Goal: Task Accomplishment & Management: Manage account settings

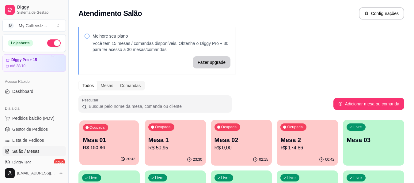
click at [112, 144] on p "Mesa 01" at bounding box center [109, 140] width 52 height 8
click at [253, 131] on div "Ocupada Mesa 02 R$ 0,00" at bounding box center [241, 137] width 61 height 34
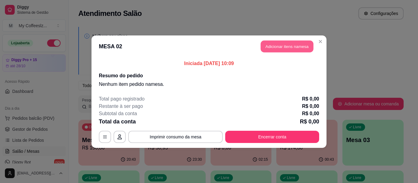
click at [283, 46] on button "Adicionar itens na mesa" at bounding box center [287, 46] width 53 height 12
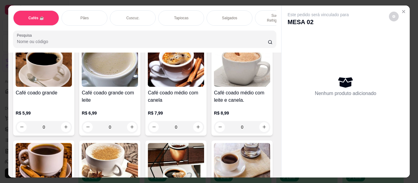
scroll to position [251, 0]
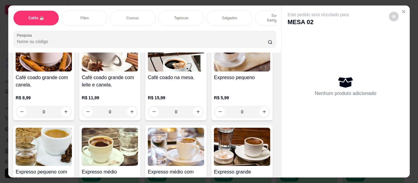
click at [194, 22] on button "increase-product-quantity" at bounding box center [198, 17] width 9 height 9
type input "1"
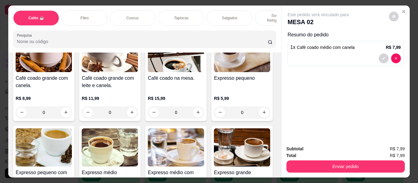
scroll to position [251, 0]
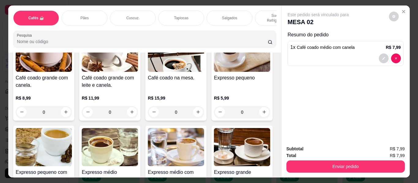
click at [259, 10] on div "Sucos e Refrigerantes" at bounding box center [278, 17] width 46 height 15
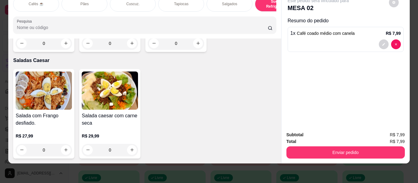
scroll to position [3673, 0]
type input "1"
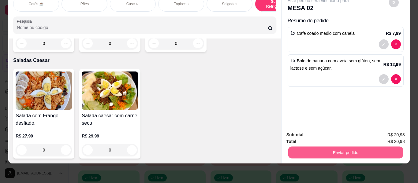
click at [338, 147] on button "Enviar pedido" at bounding box center [345, 153] width 115 height 12
click at [380, 130] on button "Enviar pedido" at bounding box center [389, 132] width 34 height 11
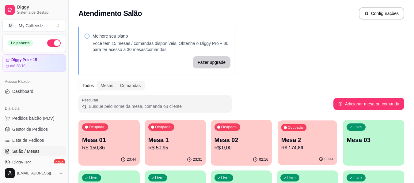
click at [300, 153] on div "Ocupada Mesa 2 R$ 174,86" at bounding box center [306, 137] width 59 height 33
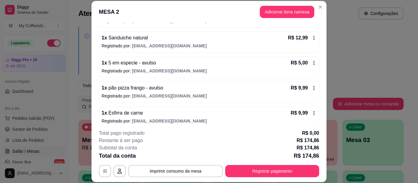
scroll to position [276, 0]
click at [271, 15] on button "Adicionar itens na mesa" at bounding box center [287, 12] width 55 height 12
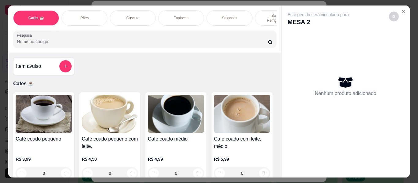
click at [85, 16] on p "Pães" at bounding box center [85, 18] width 8 height 5
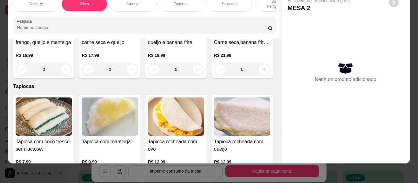
scroll to position [1444, 0]
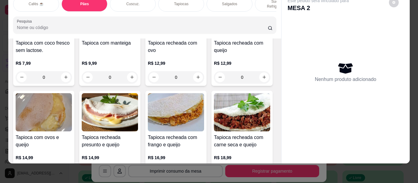
type input "1"
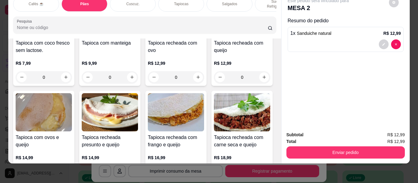
scroll to position [0, 0]
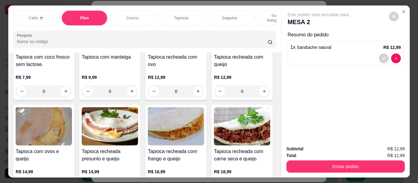
click at [129, 10] on div "Cuscuz." at bounding box center [133, 17] width 46 height 15
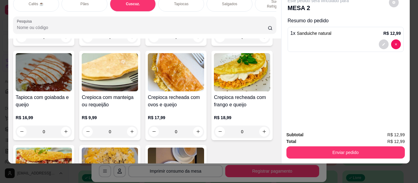
scroll to position [1681, 0]
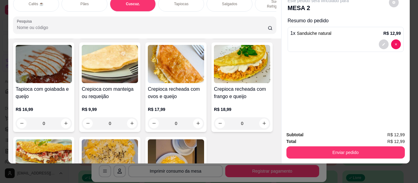
type input "1"
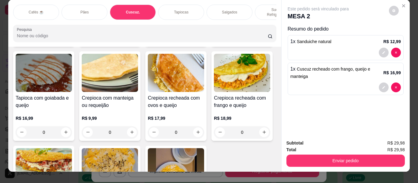
scroll to position [0, 0]
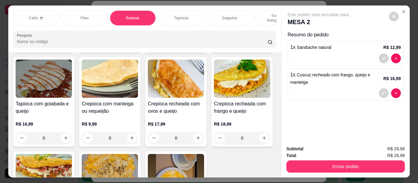
click at [39, 10] on div "Cafés ☕" at bounding box center [36, 17] width 46 height 15
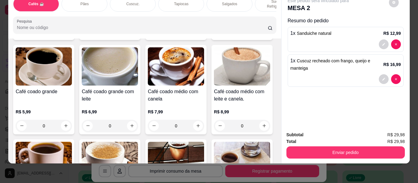
scroll to position [150, 0]
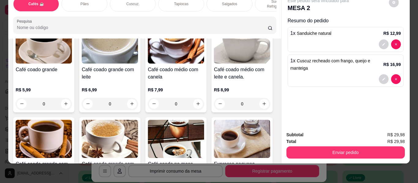
click at [262, 12] on icon "increase-product-quantity" at bounding box center [264, 9] width 5 height 5
type input "1"
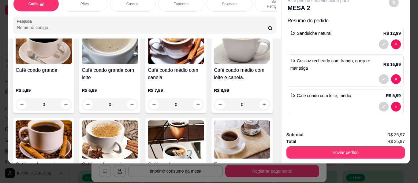
scroll to position [150, 0]
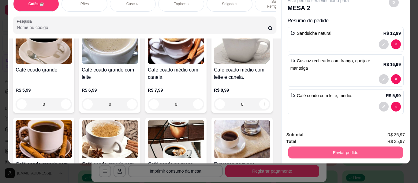
click at [334, 147] on button "Enviar pedido" at bounding box center [345, 153] width 115 height 12
click at [379, 128] on button "Enviar pedido" at bounding box center [389, 133] width 35 height 12
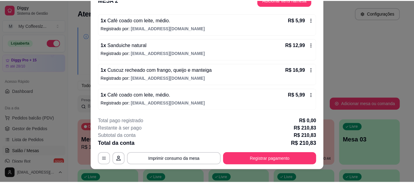
scroll to position [19, 0]
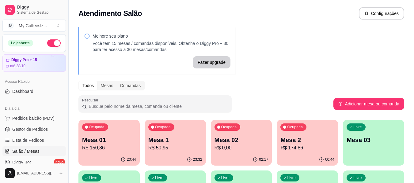
click at [307, 157] on div "00:44" at bounding box center [307, 160] width 61 height 12
click at [268, 73] on div "Melhore seu plano Você tem 15 mesas / comandas disponíveis. Obtenha o Diggy Pro…" at bounding box center [241, 174] width 345 height 303
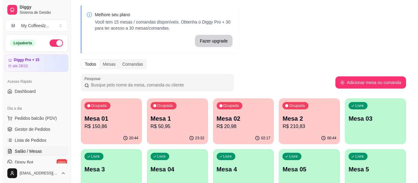
scroll to position [61, 0]
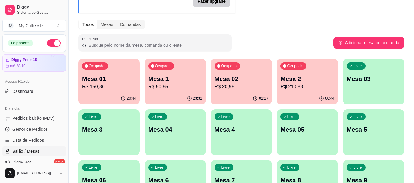
click at [237, 92] on div "Ocupada Mesa 02 R$ 20,98" at bounding box center [241, 76] width 61 height 34
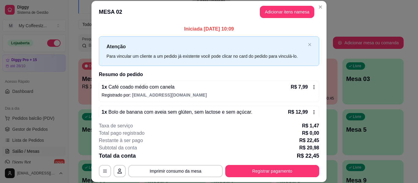
click at [237, 92] on p "Registrado por: [EMAIL_ADDRESS][DOMAIN_NAME]" at bounding box center [209, 95] width 215 height 6
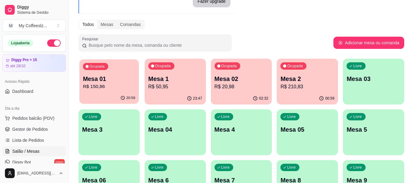
click at [110, 93] on div "20:59" at bounding box center [108, 98] width 59 height 12
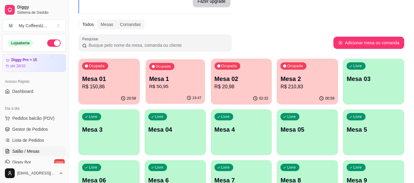
click at [181, 88] on p "R$ 50,95" at bounding box center [175, 86] width 52 height 7
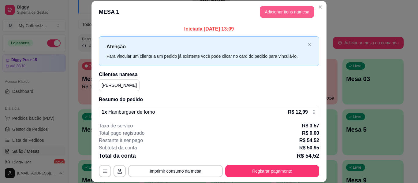
click at [279, 12] on button "Adicionar itens na mesa" at bounding box center [287, 12] width 55 height 12
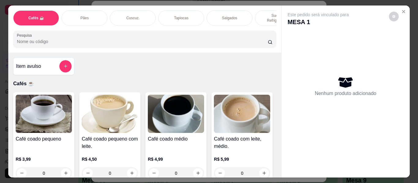
click at [240, 12] on div "Salgados" at bounding box center [230, 17] width 46 height 15
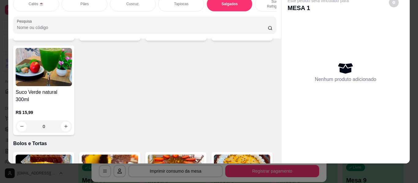
scroll to position [2621, 0]
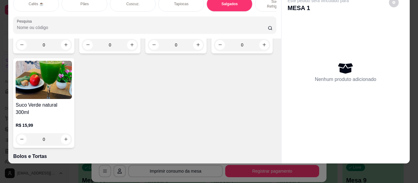
type input "1"
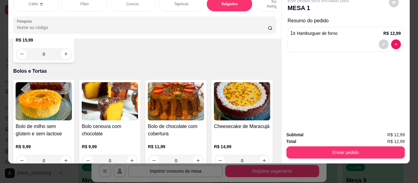
scroll to position [2744, 0]
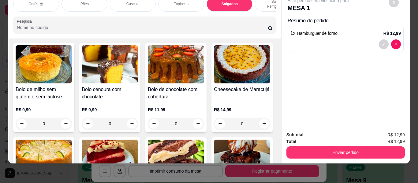
type input "1"
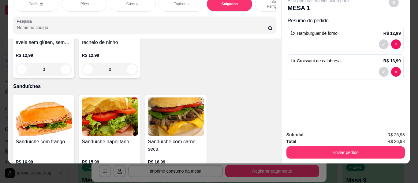
scroll to position [2989, 0]
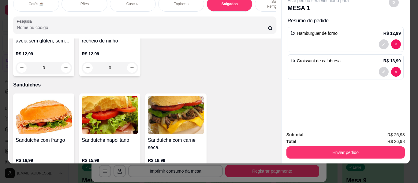
type input "1"
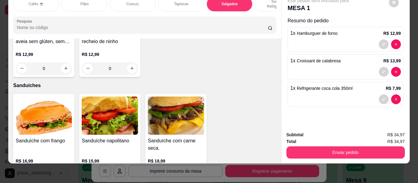
scroll to position [2990, 0]
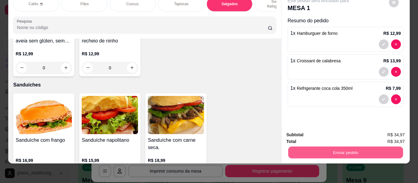
click at [323, 147] on button "Enviar pedido" at bounding box center [345, 153] width 115 height 12
click at [367, 147] on button "Enviar pedido" at bounding box center [346, 153] width 119 height 12
click at [379, 128] on button "Enviar pedido" at bounding box center [389, 132] width 34 height 11
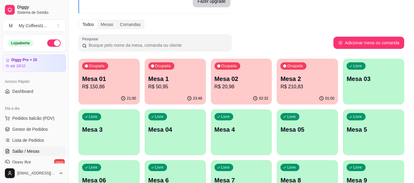
click at [226, 92] on div "Ocupada Mesa 02 R$ 20,98" at bounding box center [241, 76] width 61 height 34
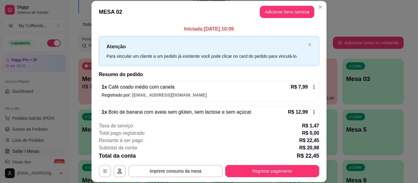
scroll to position [12, 0]
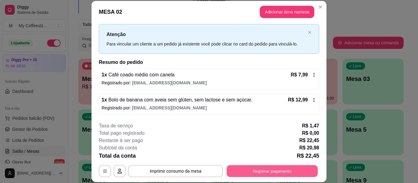
click at [250, 167] on button "Registrar pagamento" at bounding box center [272, 172] width 91 height 12
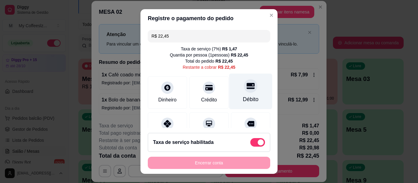
click at [247, 87] on icon at bounding box center [251, 86] width 8 height 6
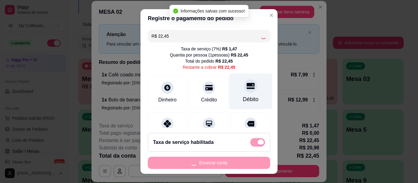
type input "R$ 0,00"
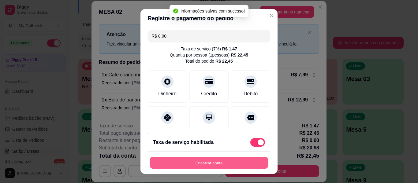
click at [193, 160] on button "Encerrar conta" at bounding box center [209, 163] width 119 height 12
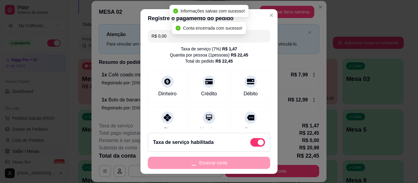
scroll to position [0, 0]
